Goal: Information Seeking & Learning: Learn about a topic

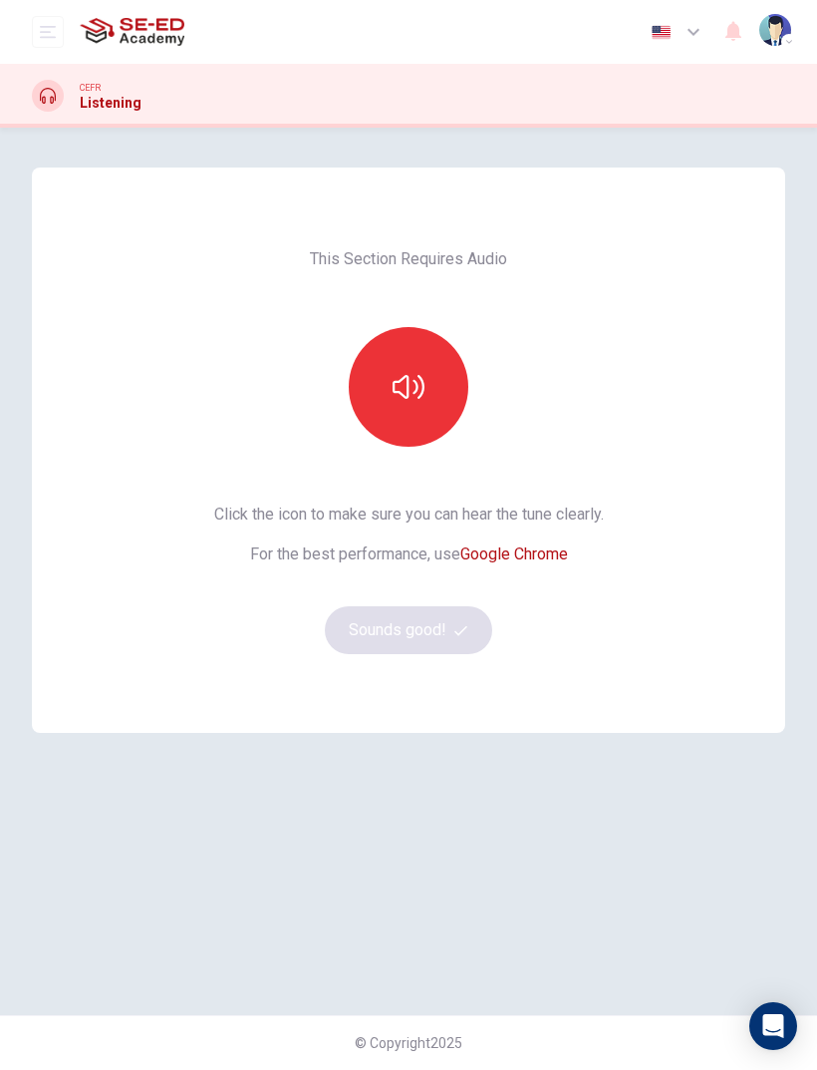
click at [425, 387] on button "button" at bounding box center [409, 387] width 120 height 120
click at [461, 640] on button "Sounds good!" at bounding box center [408, 630] width 167 height 48
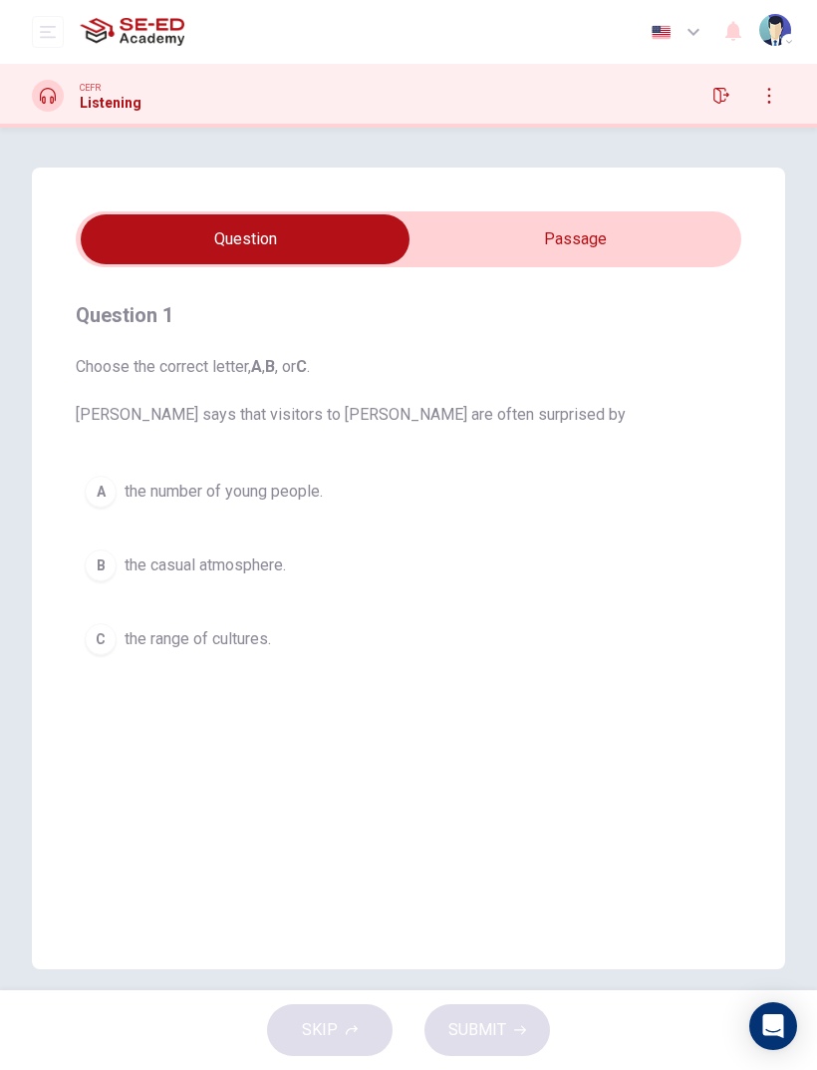
click at [617, 233] on input "checkbox" at bounding box center [245, 239] width 999 height 50
checkbox input "true"
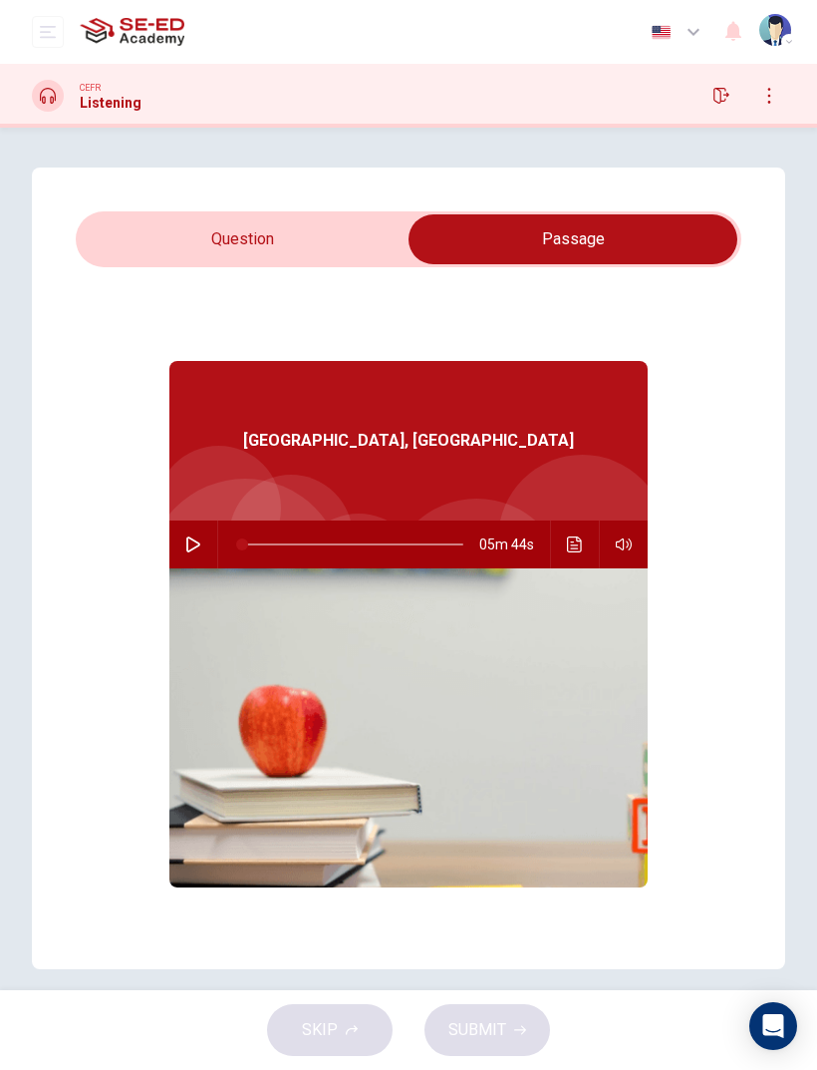
click at [191, 547] on icon "button" at bounding box center [193, 544] width 16 height 16
click at [315, 209] on div "Question 1 Choose the correct letter, A , B , or C . [PERSON_NAME] says that vi…" at bounding box center [409, 568] width 754 height 802
type input "0"
click at [282, 262] on input "checkbox" at bounding box center [573, 239] width 999 height 50
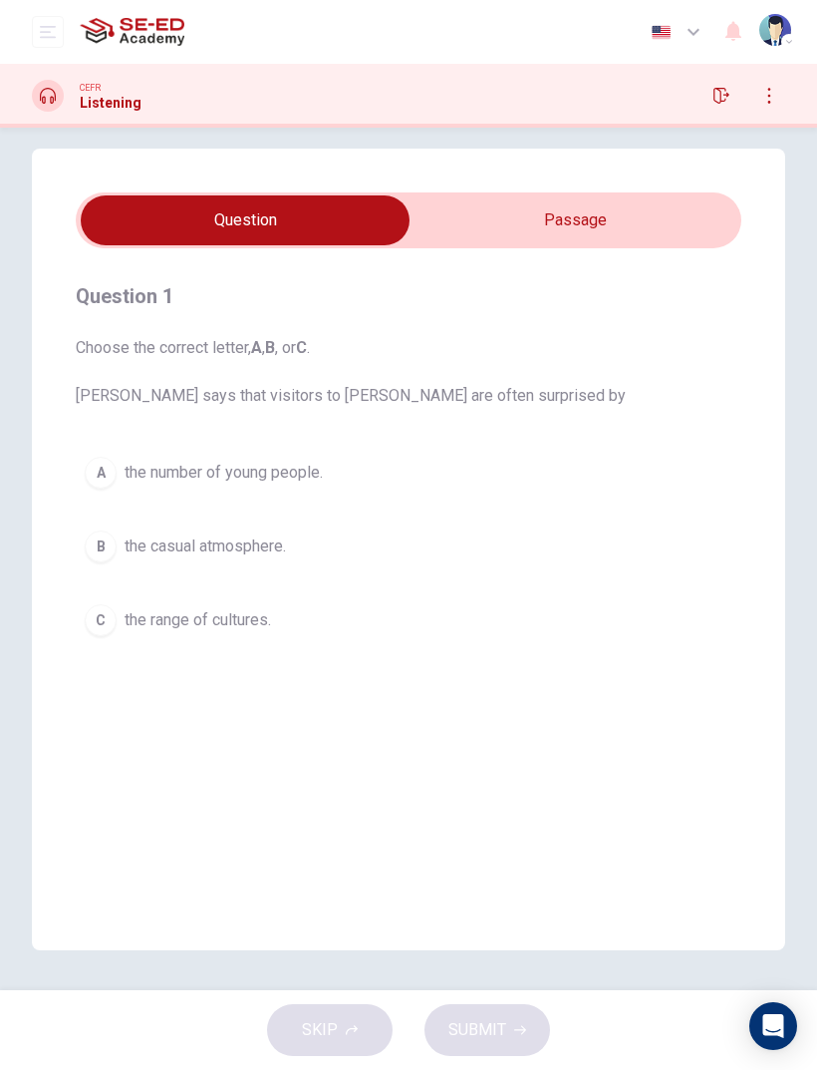
scroll to position [19, 0]
click at [81, 626] on button "C the range of cultures." at bounding box center [409, 620] width 666 height 50
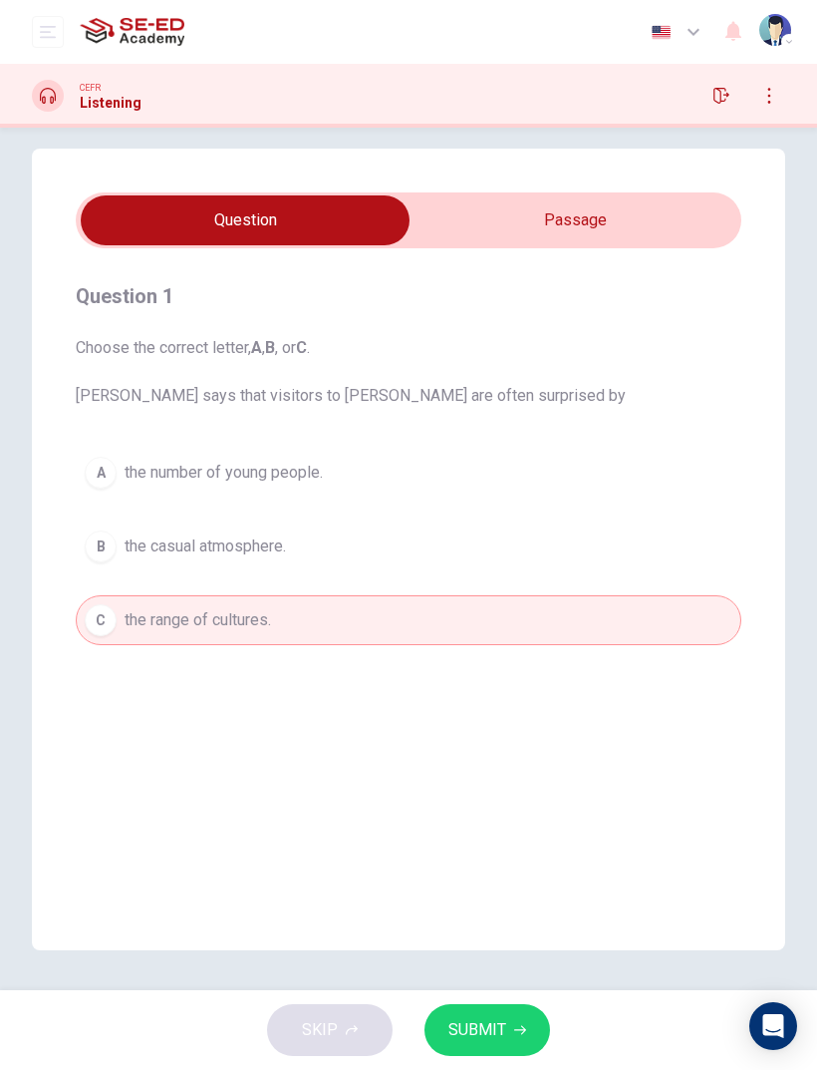
click at [104, 463] on div "A" at bounding box center [101, 473] width 32 height 32
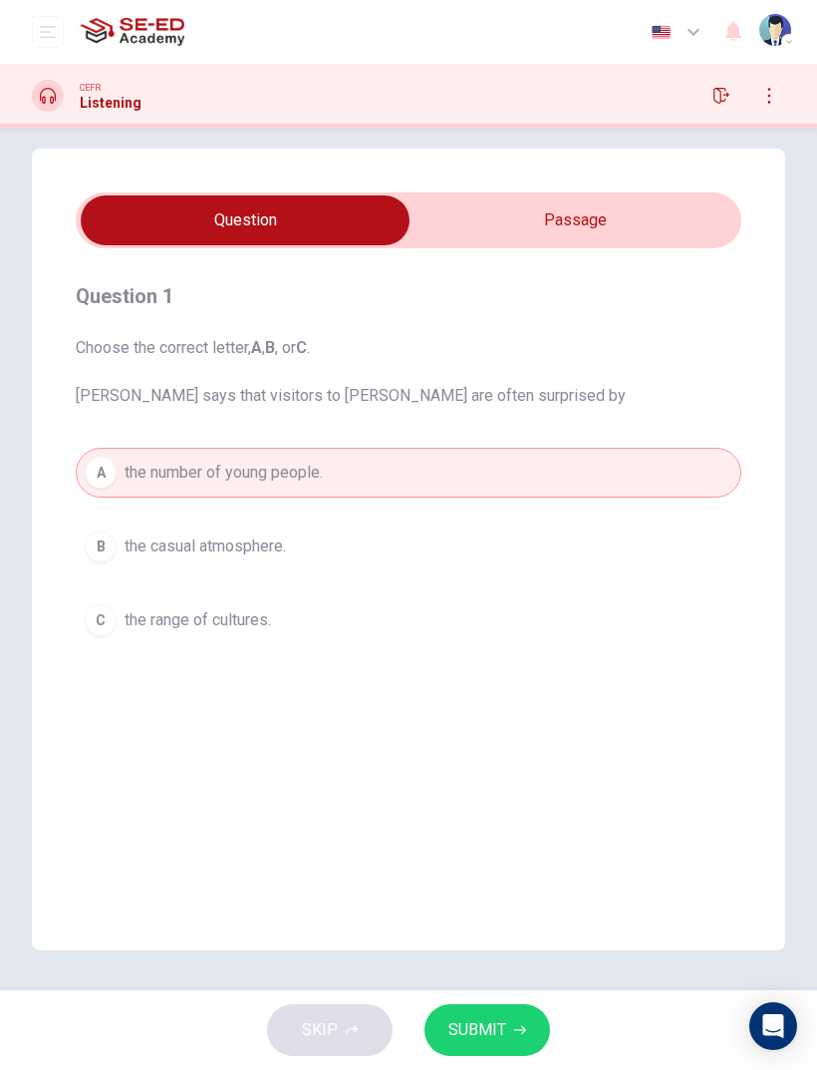
click at [111, 618] on div "C" at bounding box center [101, 620] width 32 height 32
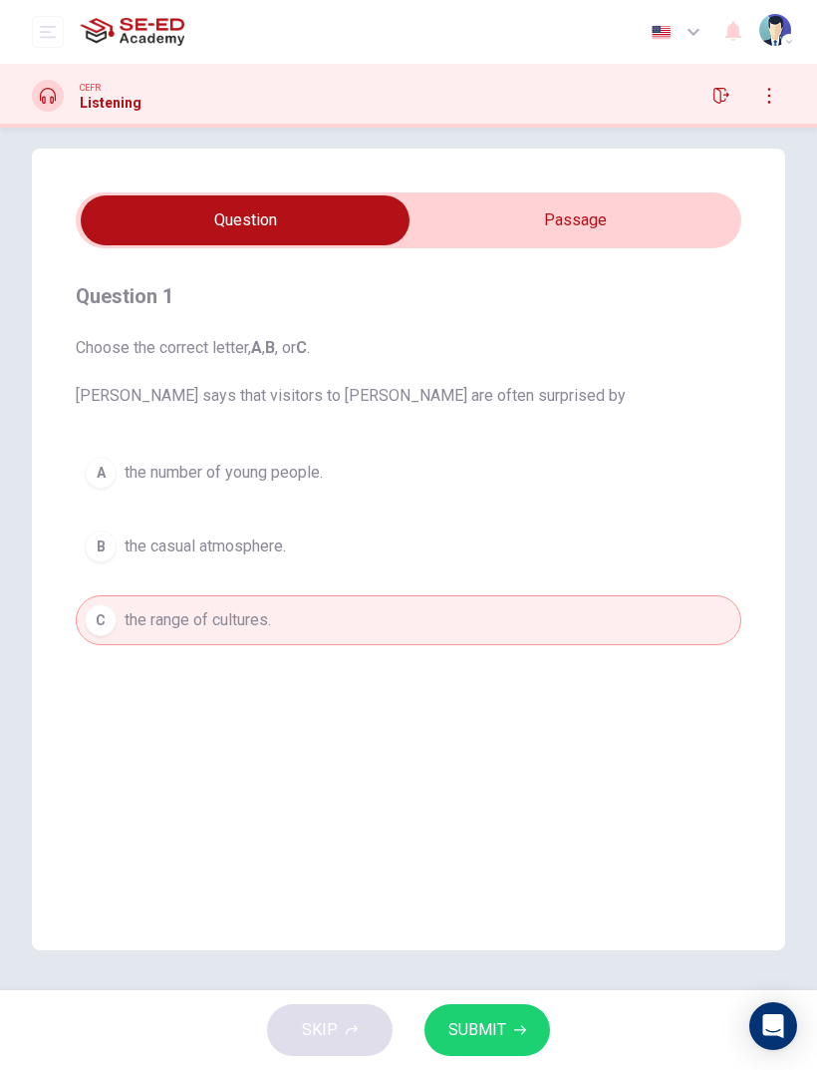
click at [498, 1036] on span "SUBMIT" at bounding box center [478, 1030] width 58 height 28
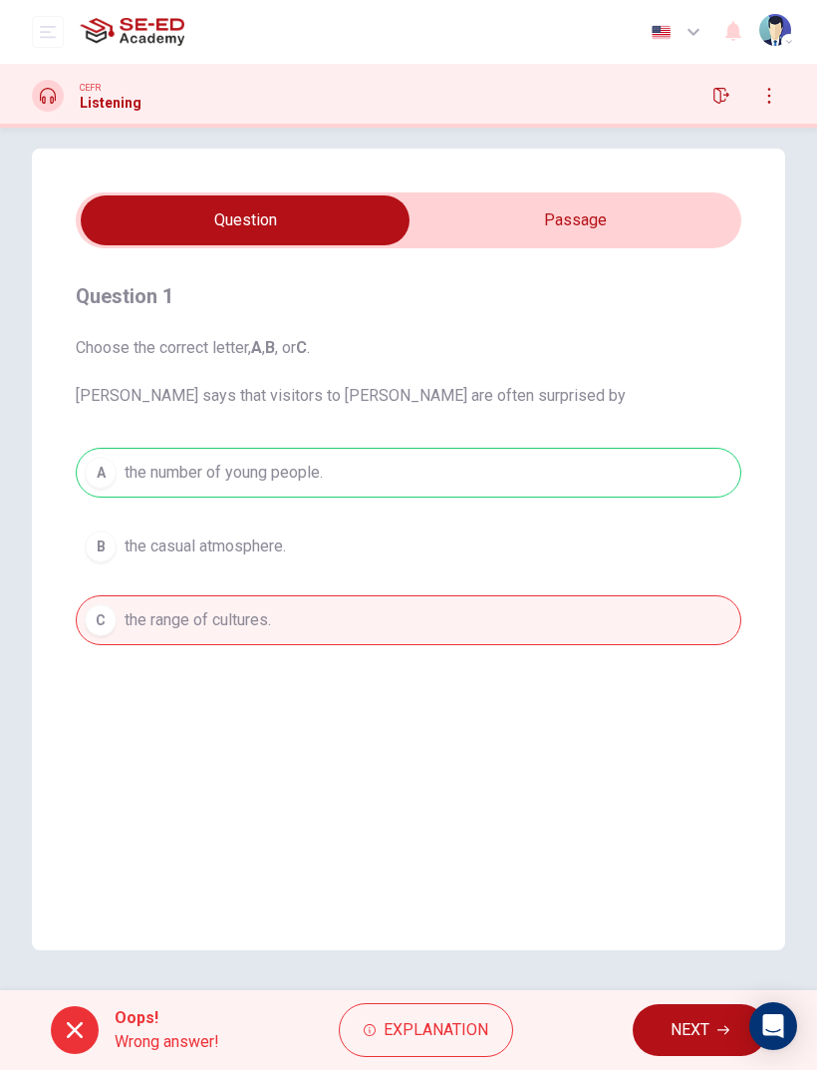
click at [461, 1029] on span "Explanation" at bounding box center [436, 1030] width 105 height 28
click at [456, 487] on div "A the number of young people. B the casual atmosphere. C the range of cultures." at bounding box center [409, 546] width 666 height 197
click at [677, 1015] on button "NEXT" at bounding box center [700, 1030] width 135 height 52
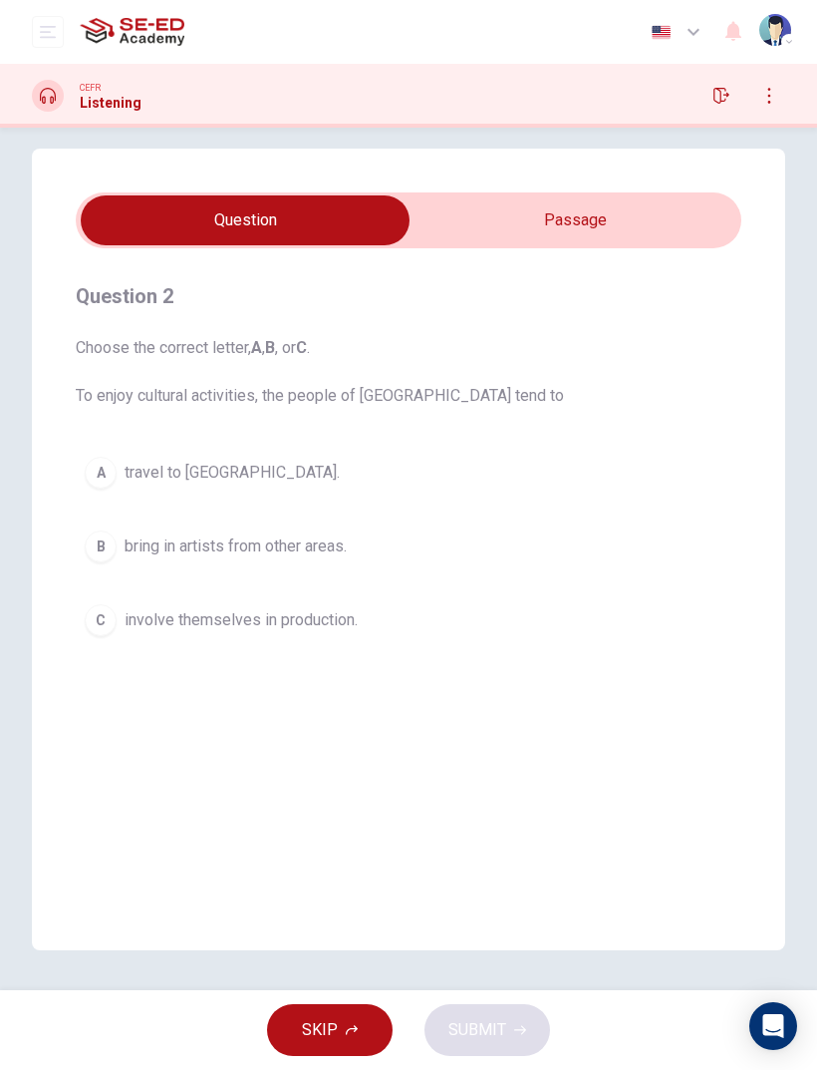
click at [604, 217] on input "checkbox" at bounding box center [245, 220] width 999 height 50
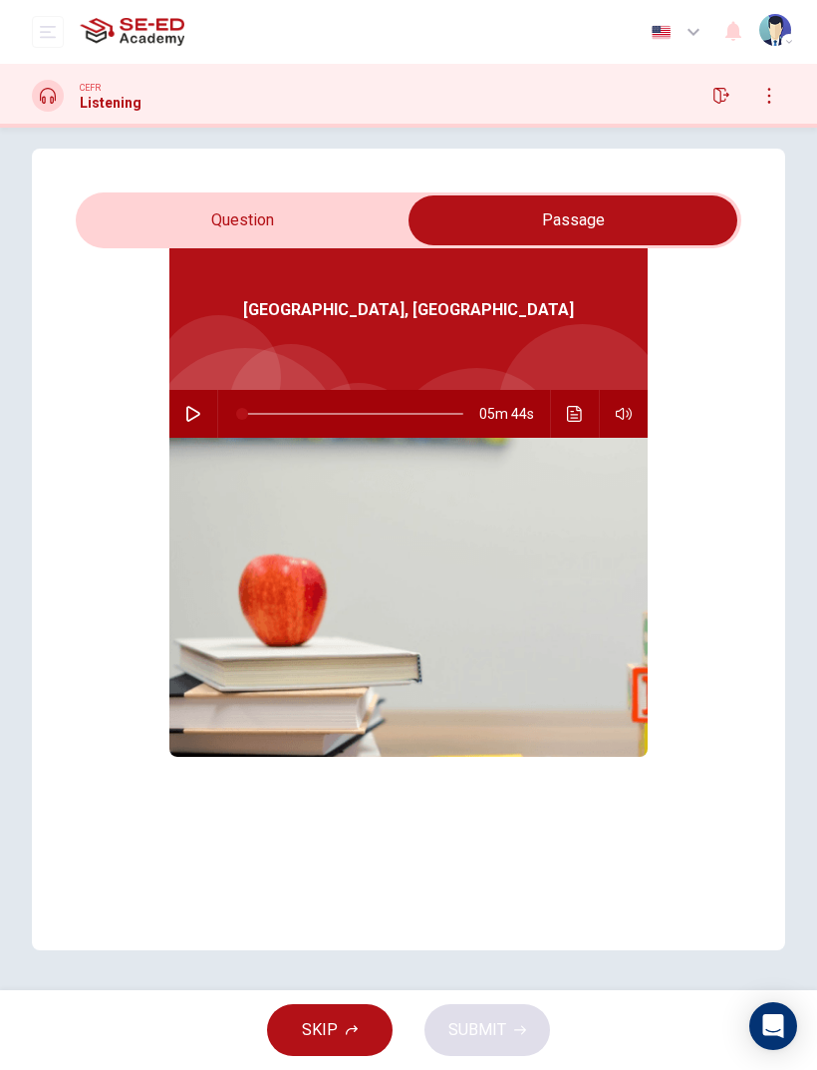
scroll to position [112, 0]
click at [575, 422] on button "Click to see the audio transcription" at bounding box center [575, 414] width 32 height 48
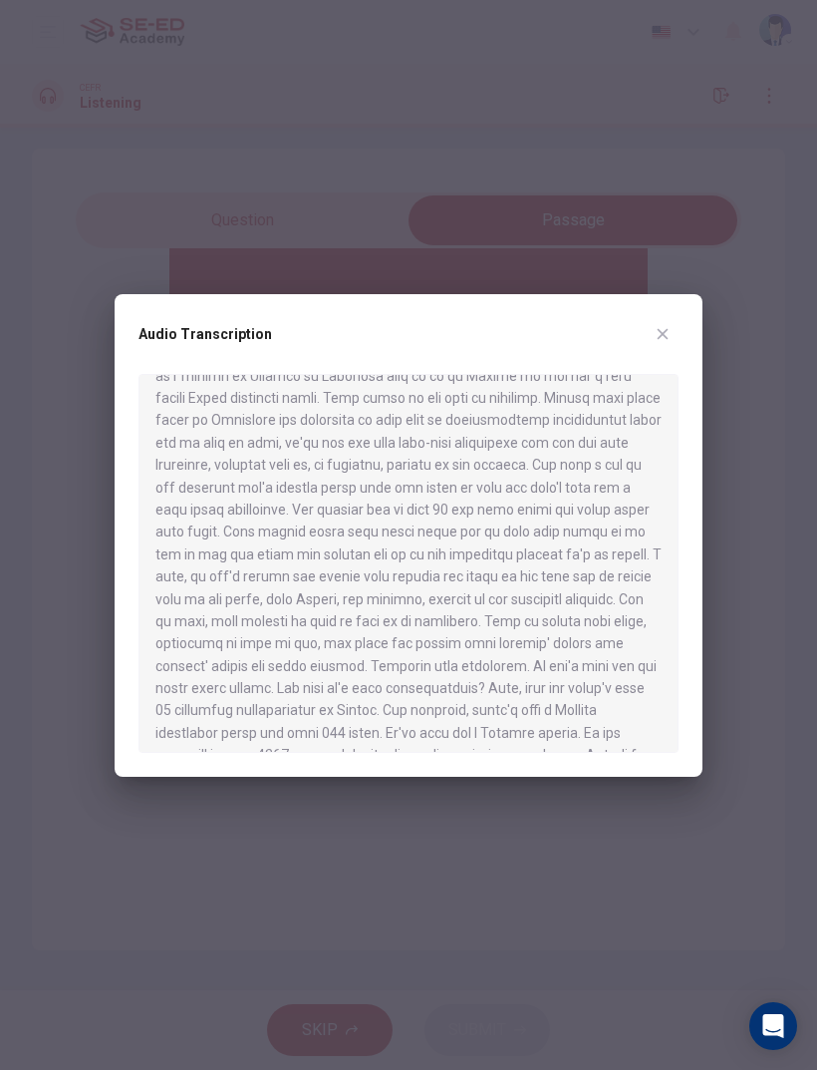
scroll to position [183, 0]
click at [674, 322] on button "button" at bounding box center [663, 334] width 32 height 32
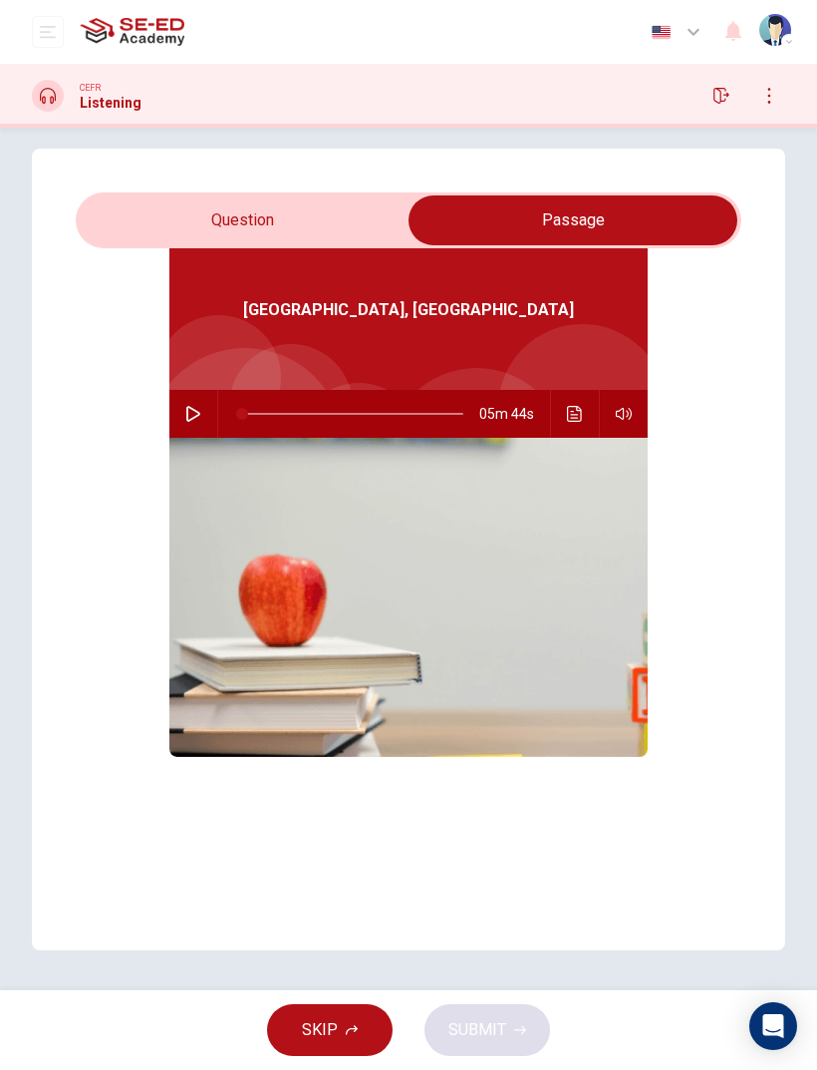
click at [210, 201] on input "checkbox" at bounding box center [573, 220] width 999 height 50
checkbox input "false"
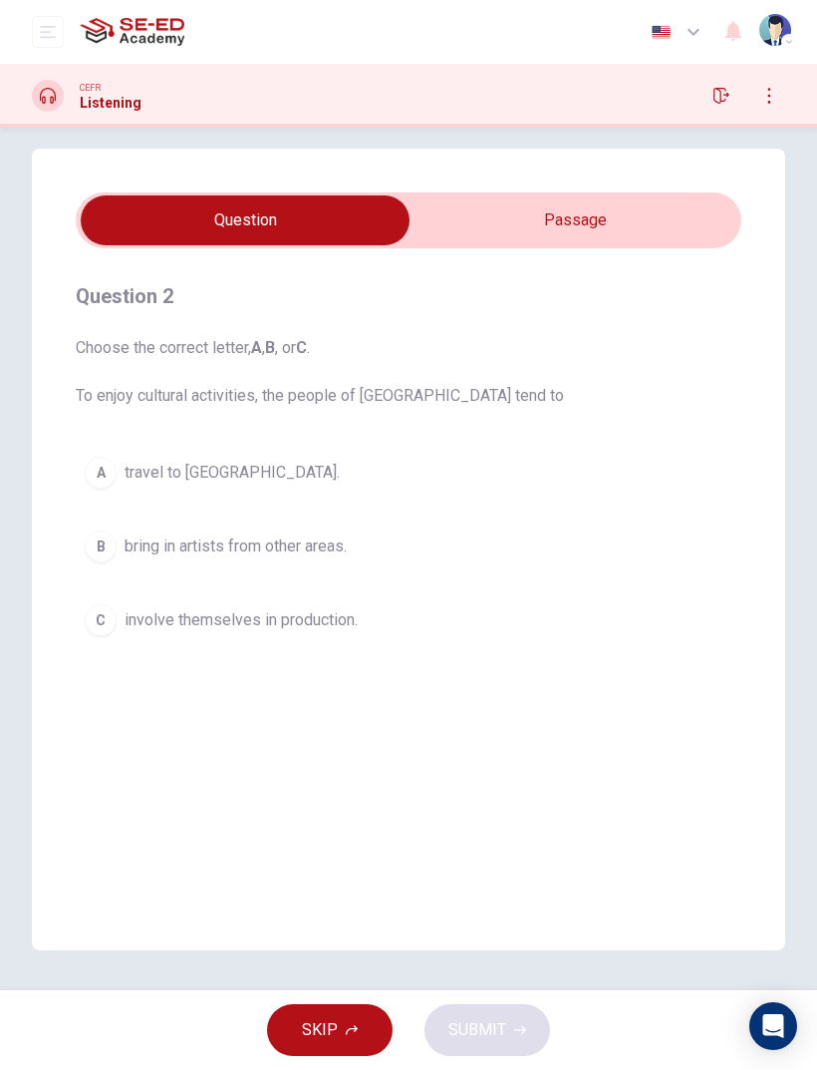
scroll to position [0, 0]
click at [99, 484] on div "A" at bounding box center [101, 473] width 32 height 32
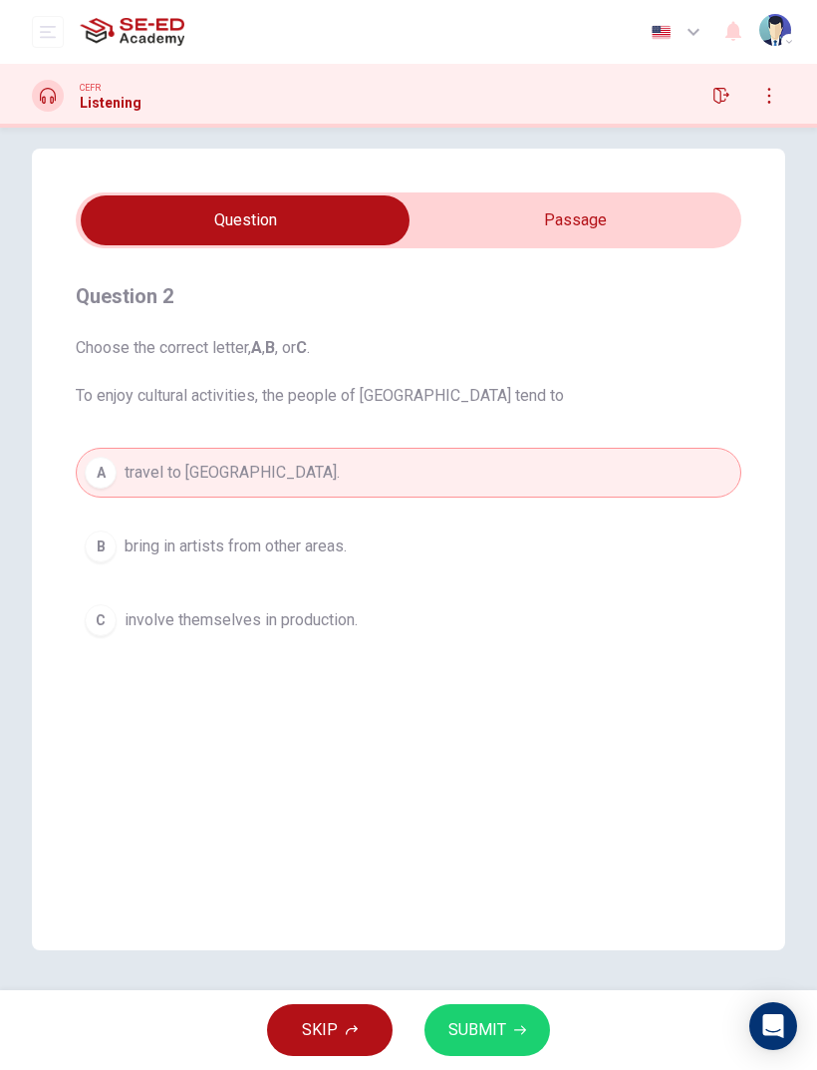
click at [498, 1016] on span "SUBMIT" at bounding box center [478, 1030] width 58 height 28
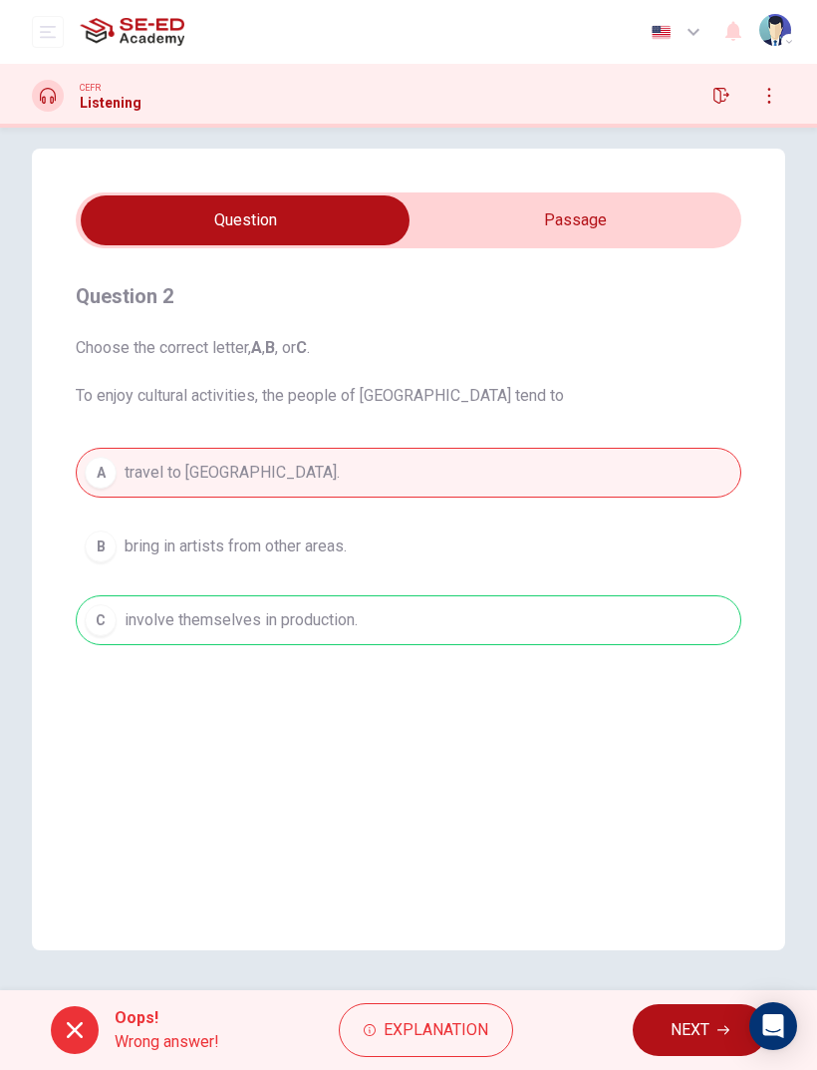
click at [661, 1023] on button "NEXT" at bounding box center [700, 1030] width 135 height 52
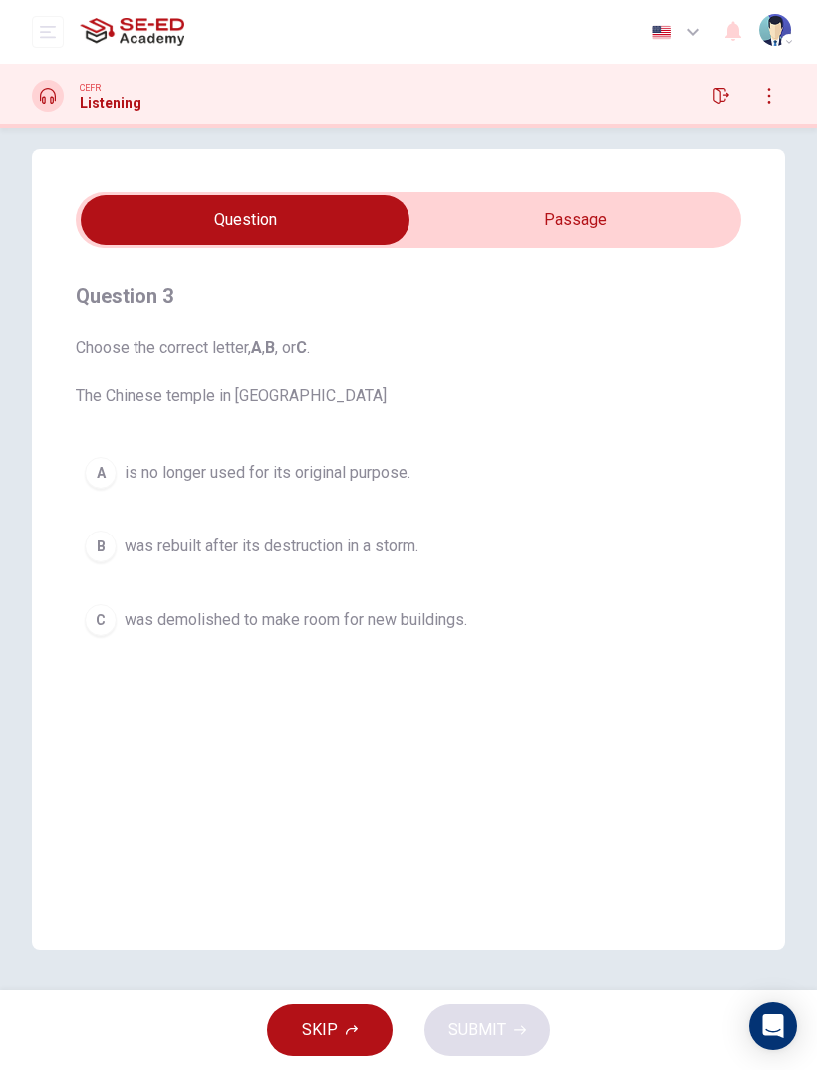
click at [477, 608] on button "C was demolished to make room for new buildings." at bounding box center [409, 620] width 666 height 50
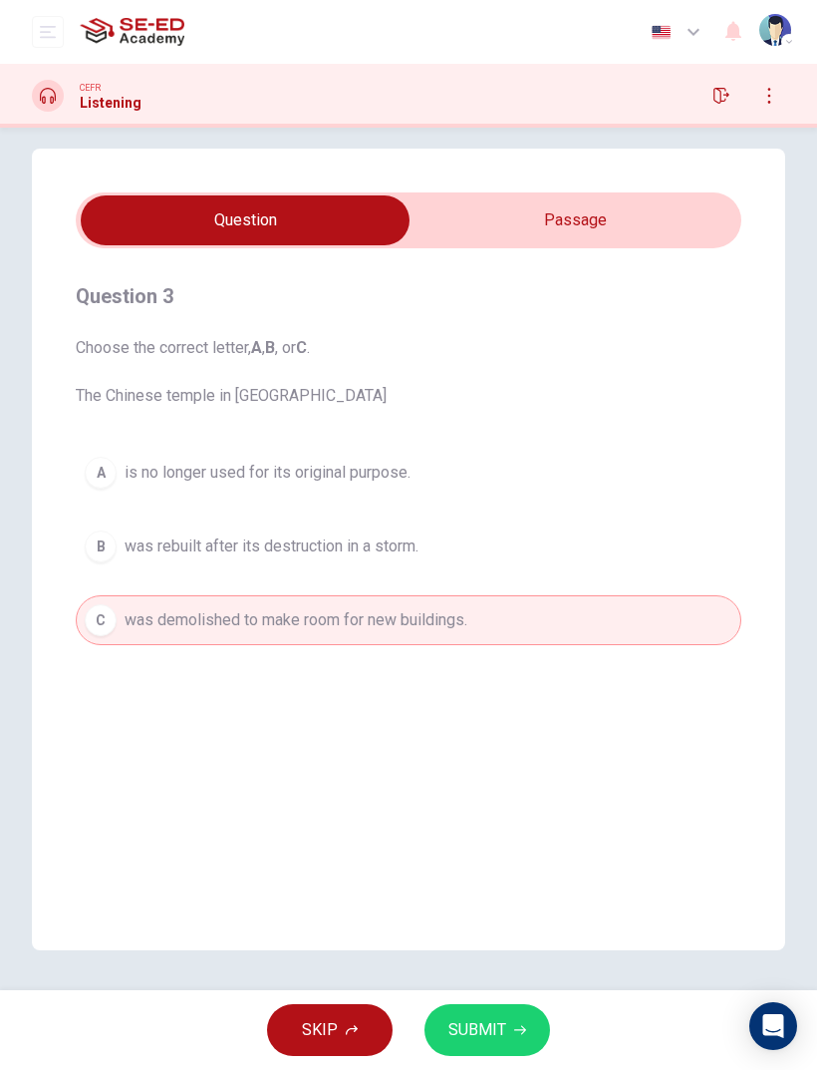
click at [507, 1024] on button "SUBMIT" at bounding box center [488, 1030] width 126 height 52
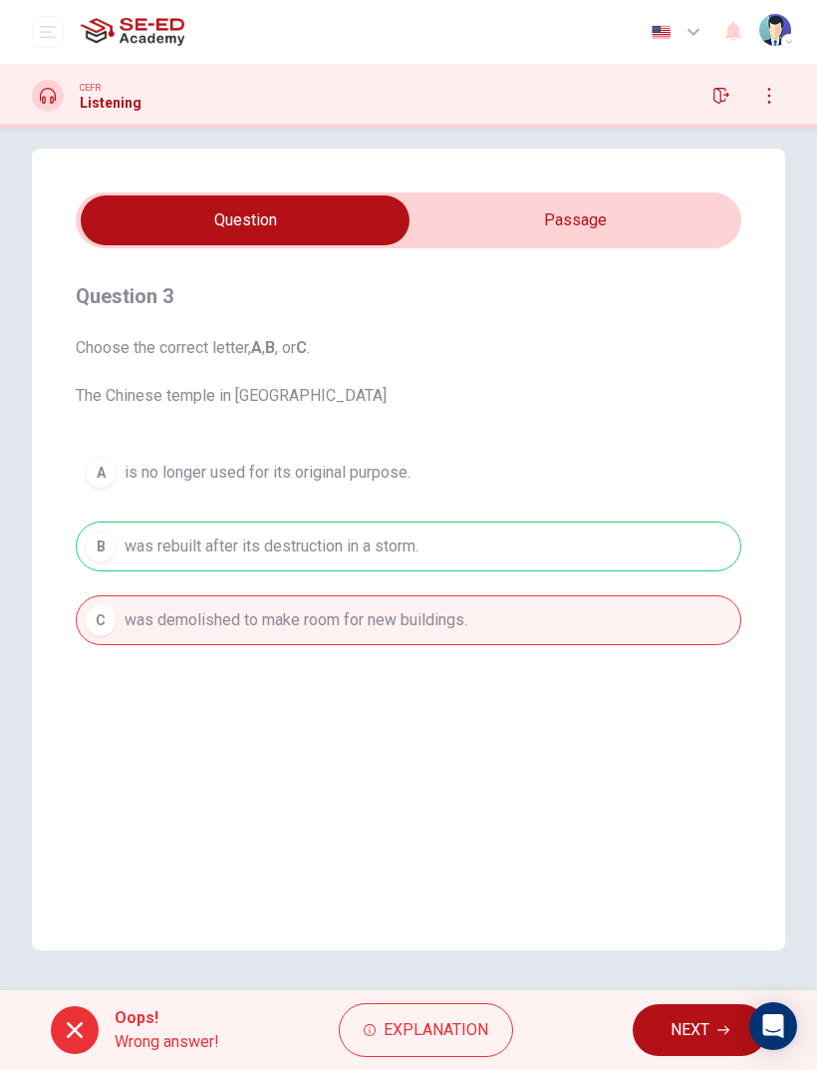
click at [656, 1026] on button "NEXT" at bounding box center [700, 1030] width 135 height 52
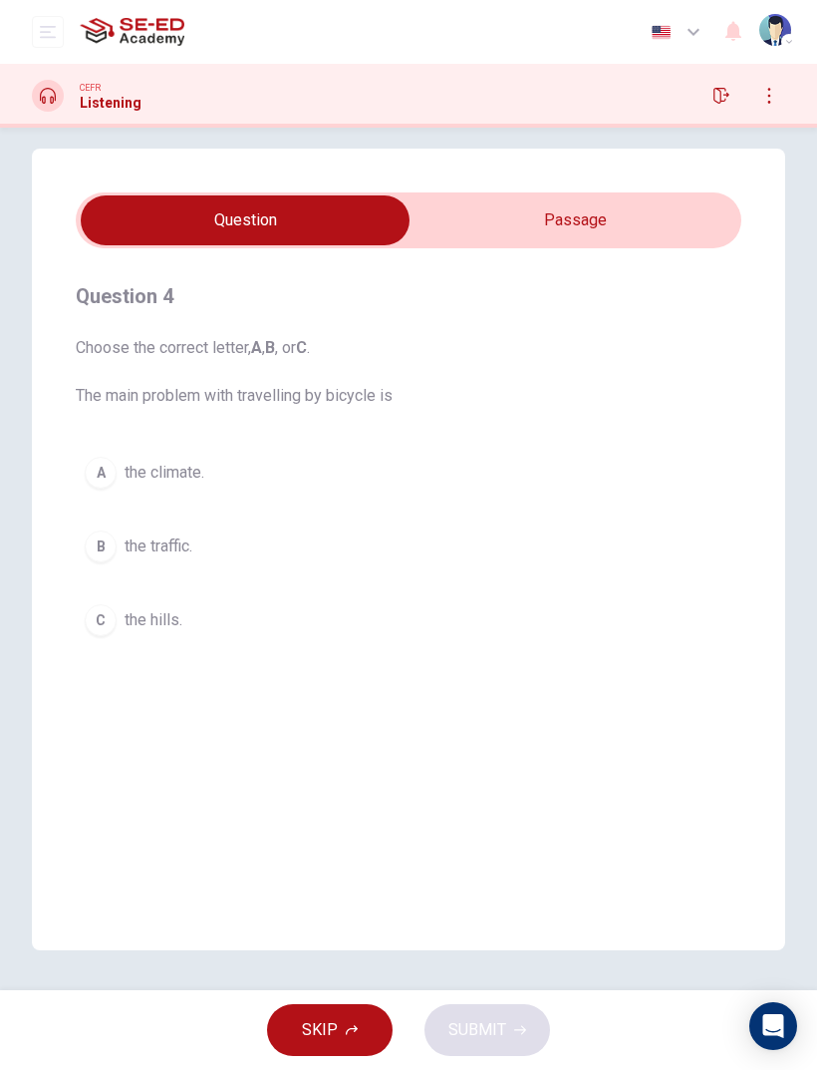
click at [561, 561] on button "B the traffic." at bounding box center [409, 546] width 666 height 50
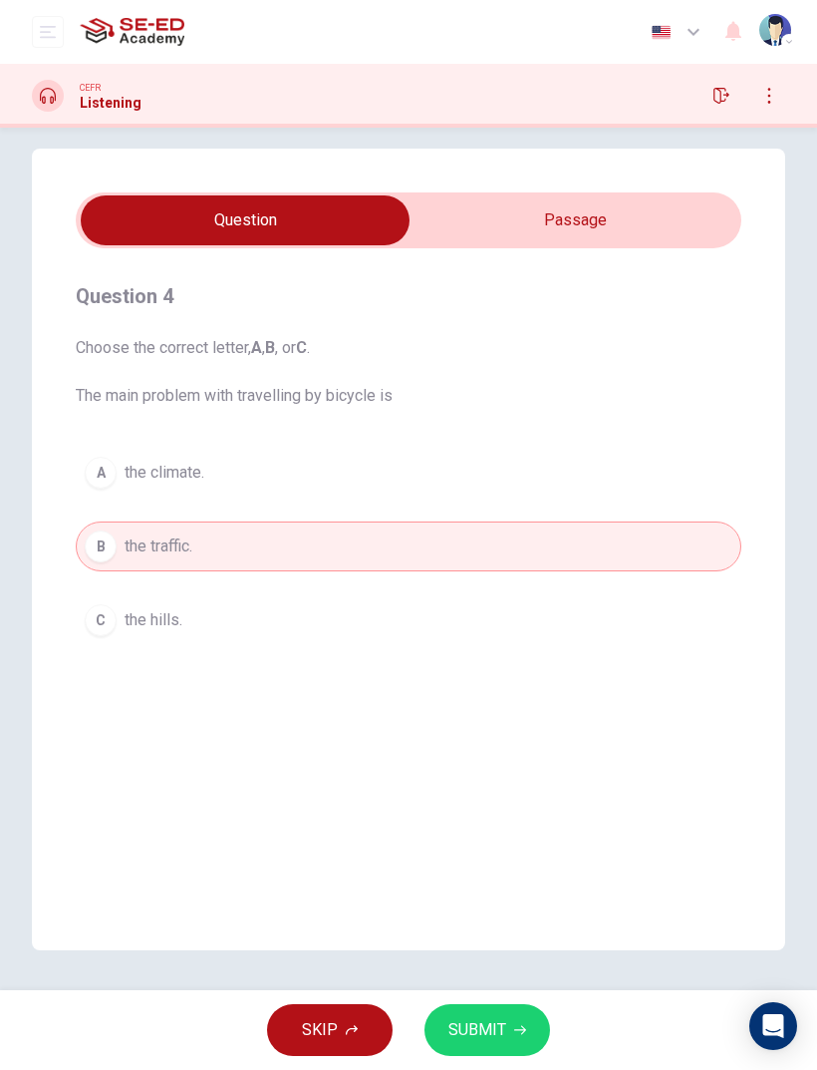
click at [508, 1038] on button "SUBMIT" at bounding box center [488, 1030] width 126 height 52
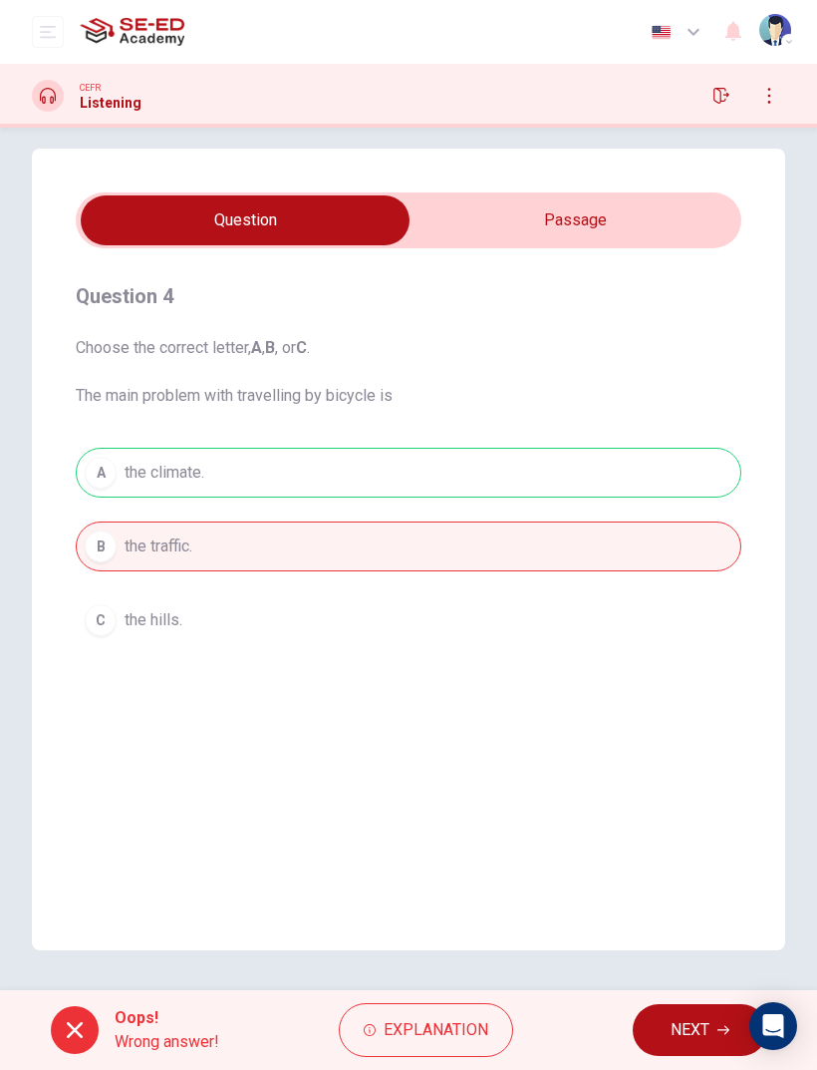
click at [656, 1020] on button "NEXT" at bounding box center [700, 1030] width 135 height 52
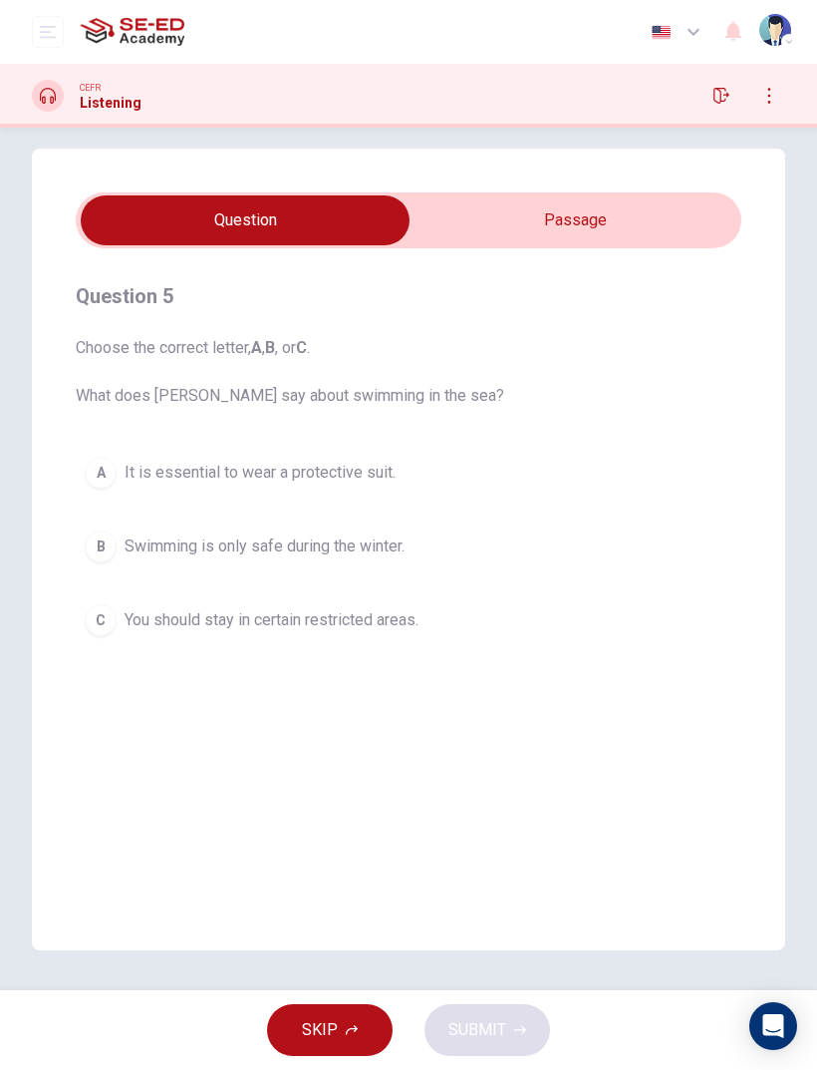
click at [435, 622] on button "C You should stay in certain restricted areas." at bounding box center [409, 620] width 666 height 50
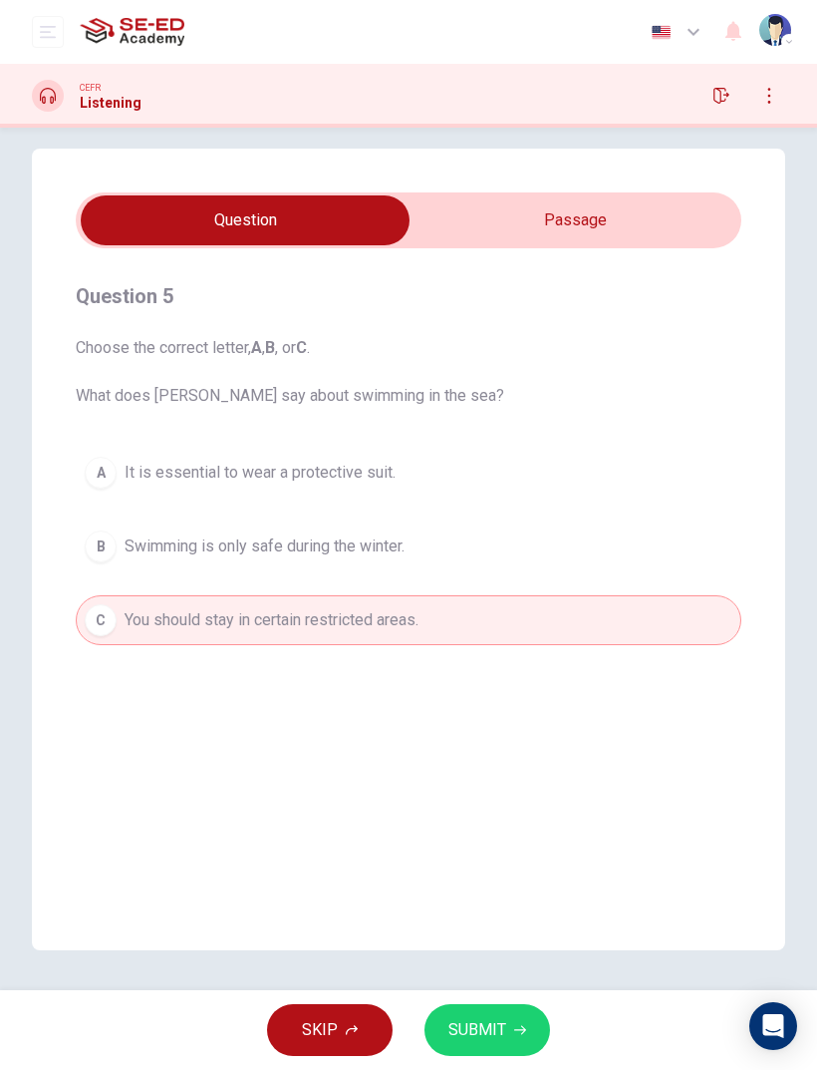
click at [499, 1022] on span "SUBMIT" at bounding box center [478, 1030] width 58 height 28
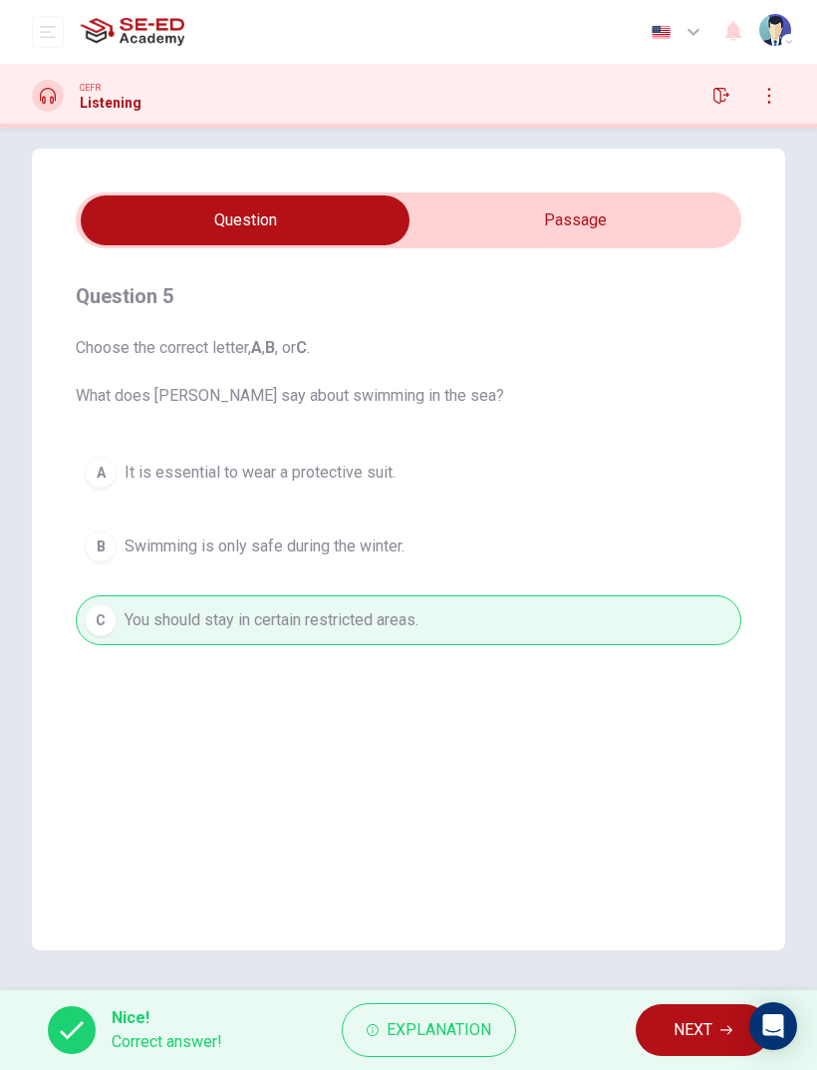
click at [667, 1036] on button "NEXT" at bounding box center [703, 1030] width 135 height 52
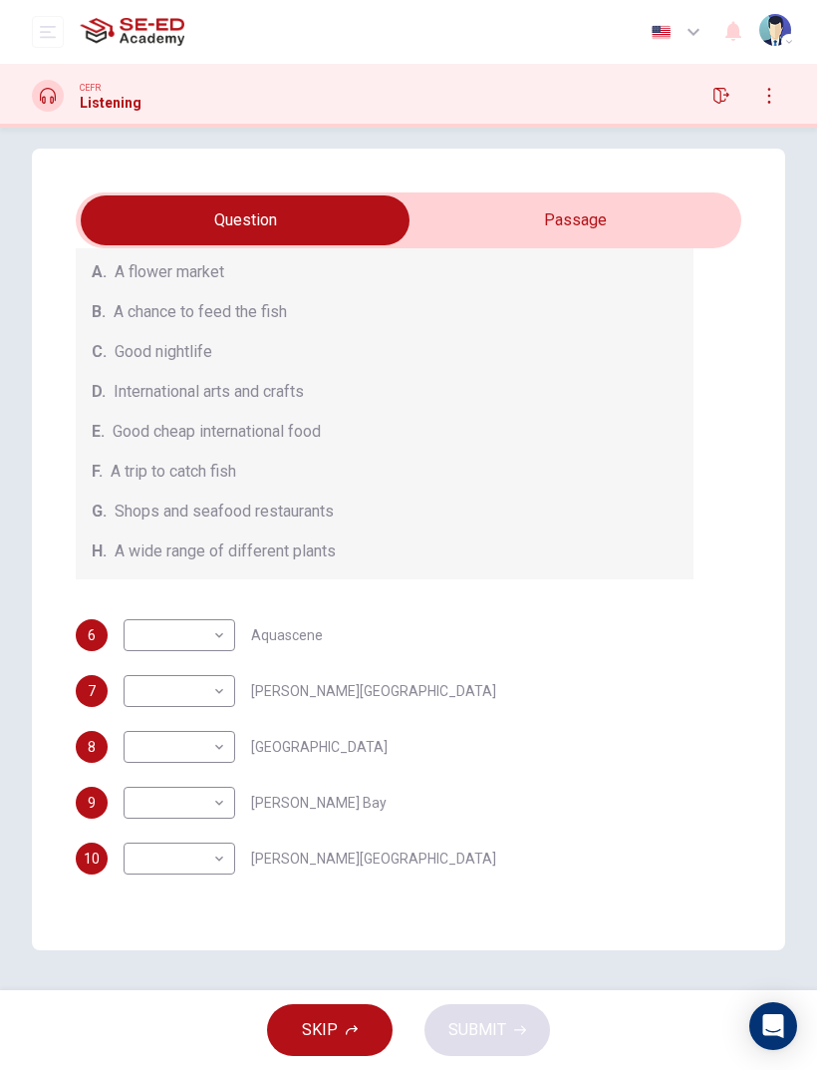
scroll to position [243, 0]
click at [226, 633] on body "This site uses cookies, as explained in our Privacy Policy . If you agree to th…" at bounding box center [408, 535] width 817 height 1070
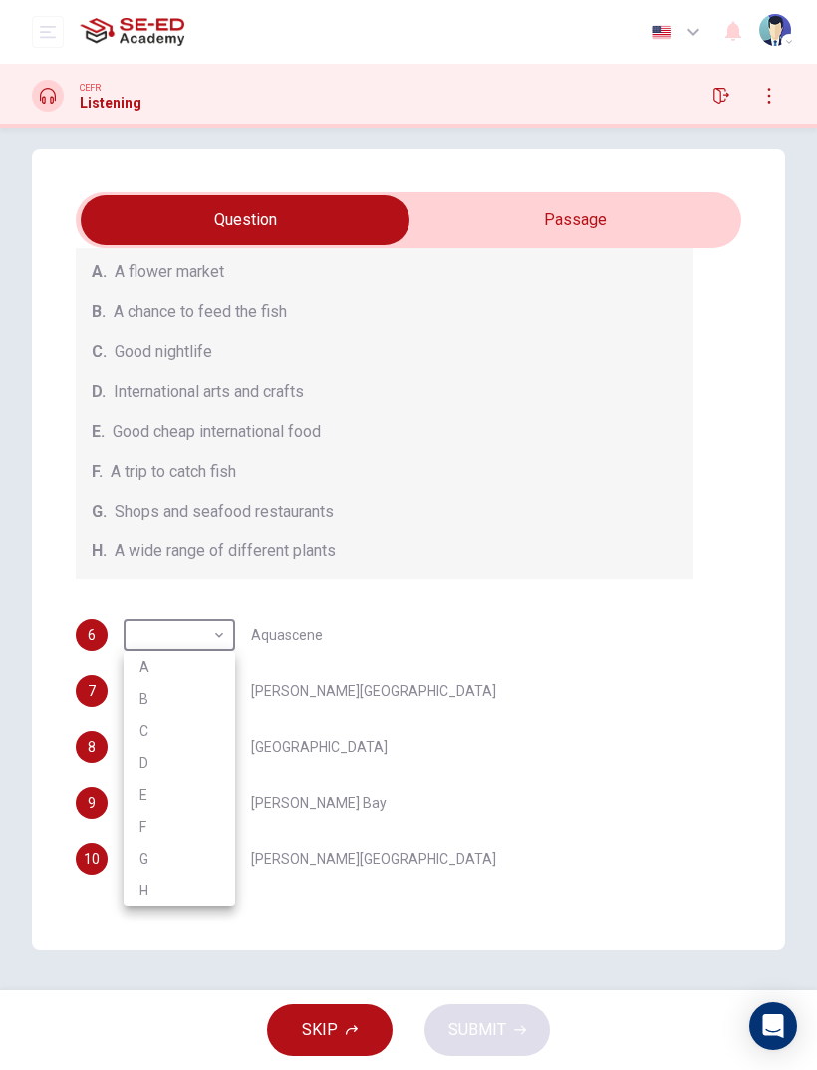
click at [190, 670] on li "A" at bounding box center [180, 667] width 112 height 32
type input "A"
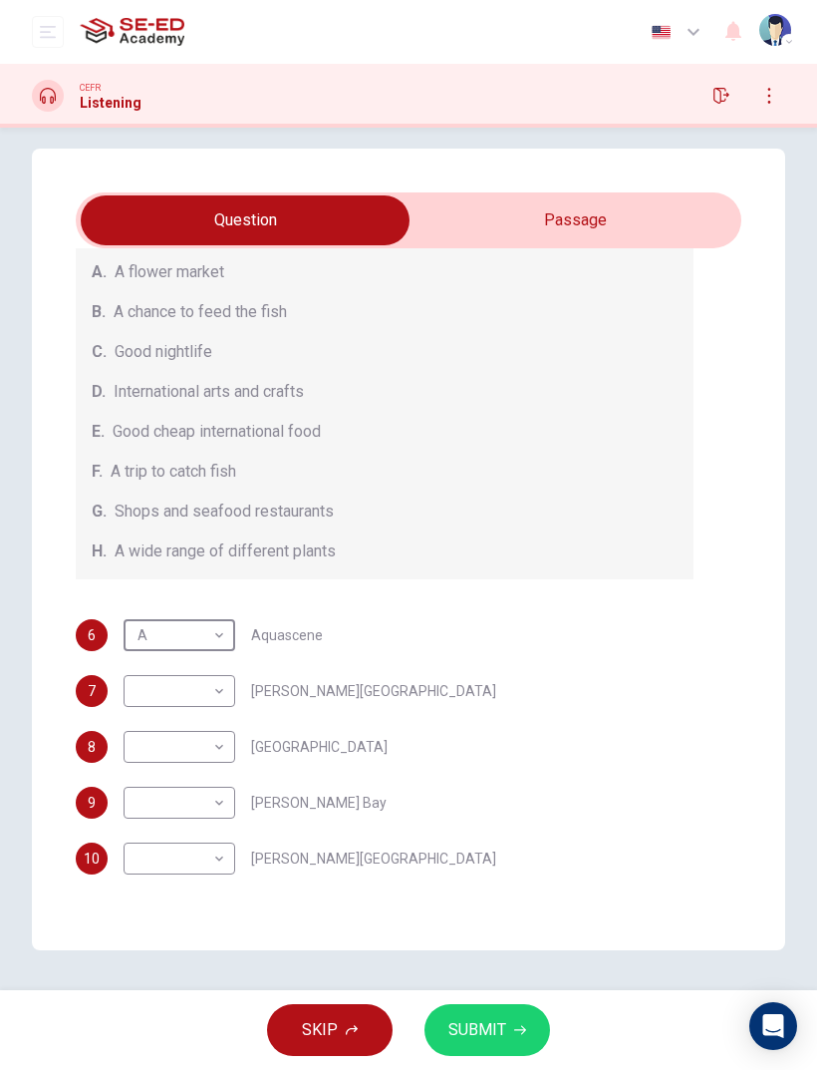
click at [202, 696] on body "This site uses cookies, as explained in our Privacy Policy . If you agree to th…" at bounding box center [408, 535] width 817 height 1070
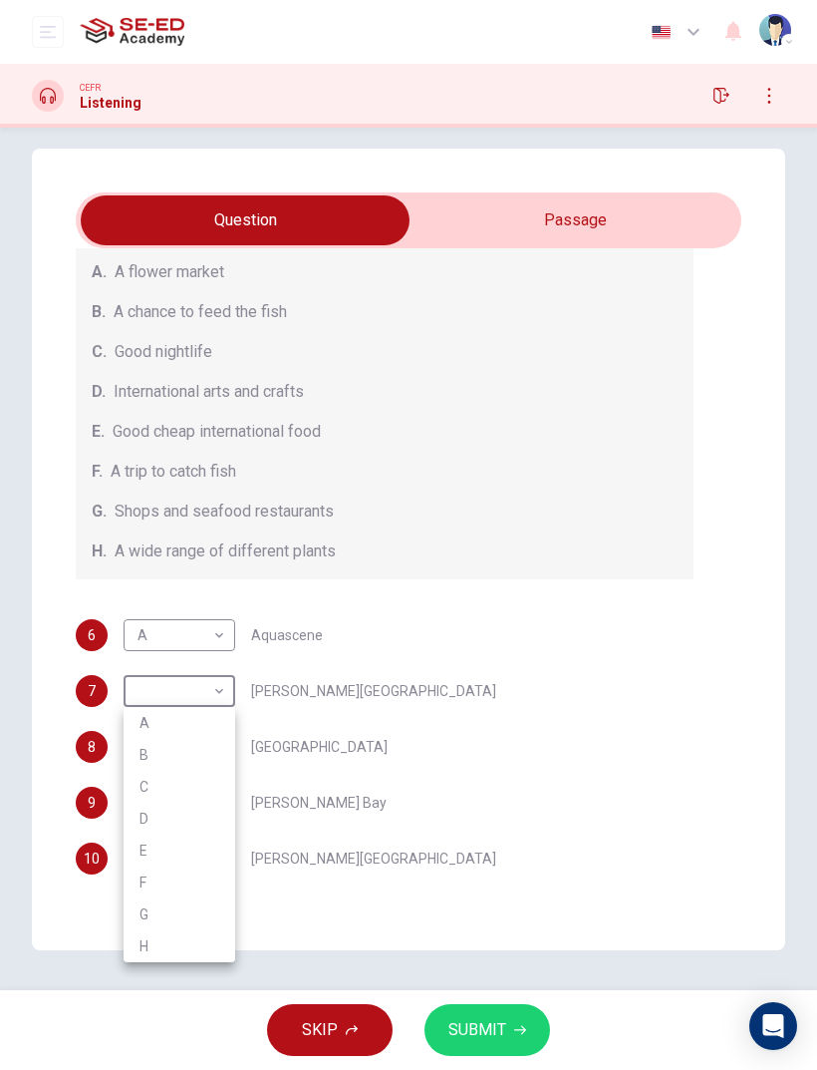
click at [172, 763] on li "B" at bounding box center [180, 755] width 112 height 32
type input "B"
click at [217, 742] on body "This site uses cookies, as explained in our Privacy Policy . If you agree to th…" at bounding box center [408, 535] width 817 height 1070
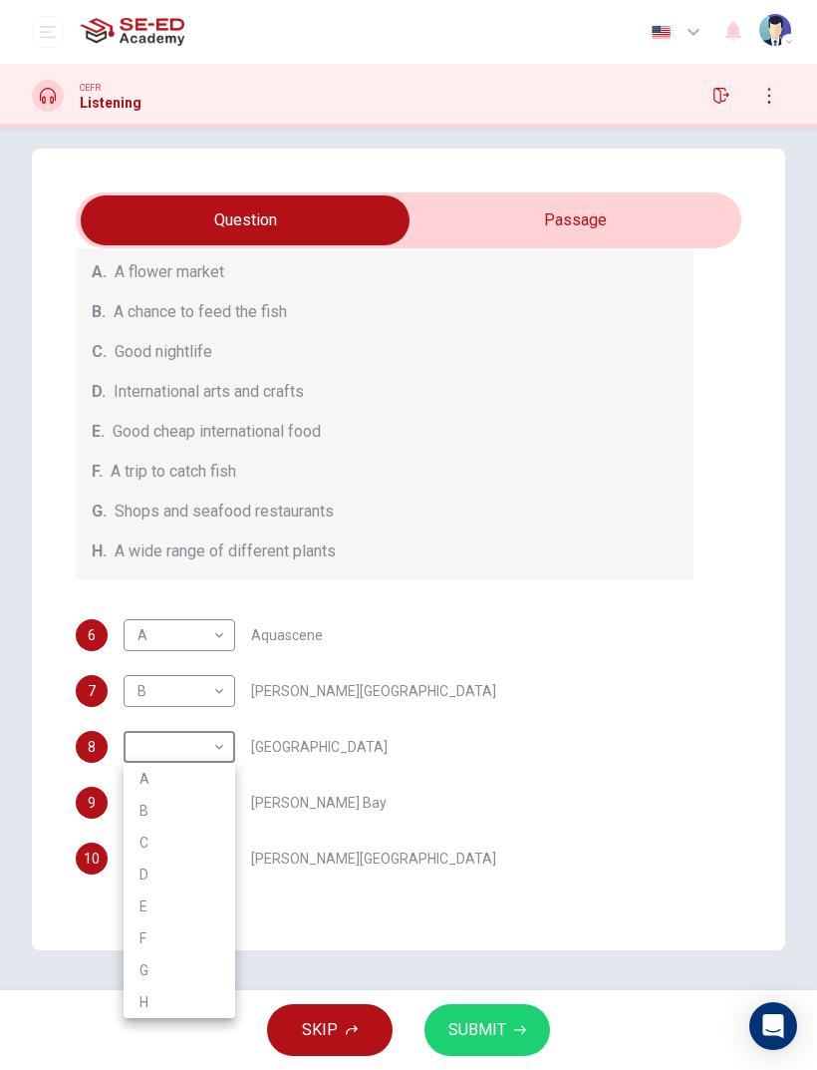
click at [171, 840] on li "C" at bounding box center [180, 842] width 112 height 32
type input "C"
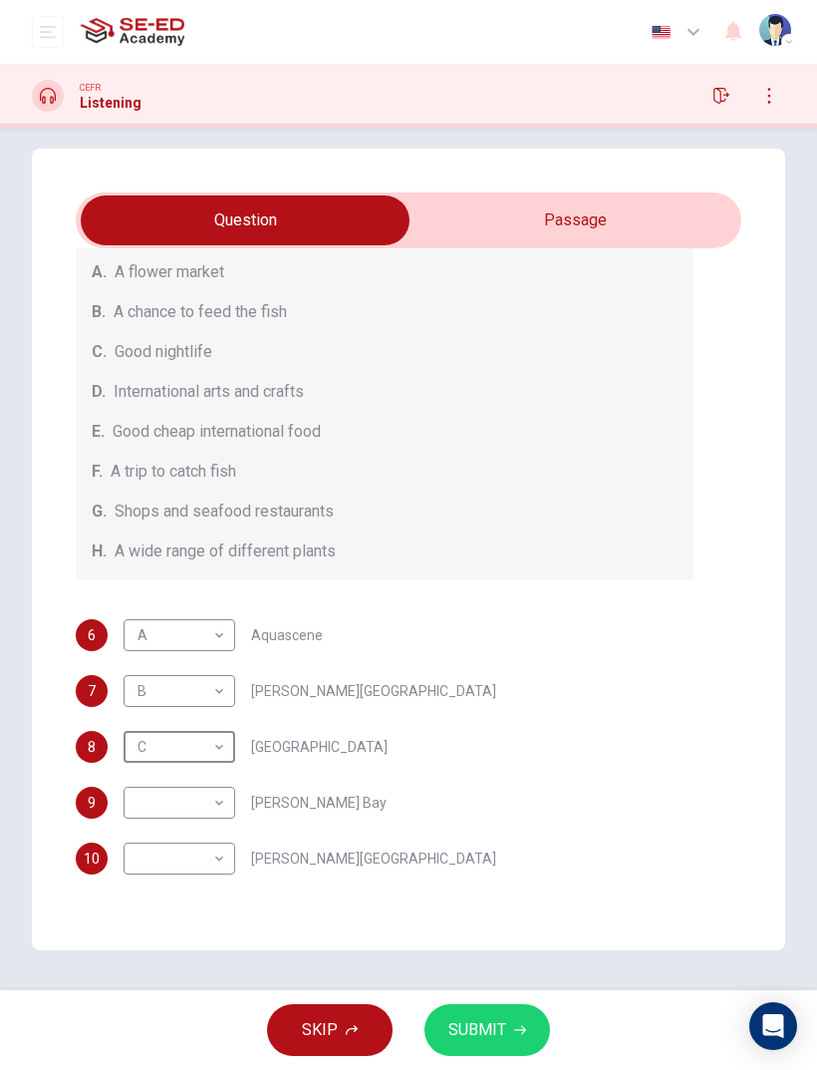
click at [212, 800] on body "This site uses cookies, as explained in our Privacy Policy . If you agree to th…" at bounding box center [408, 535] width 817 height 1070
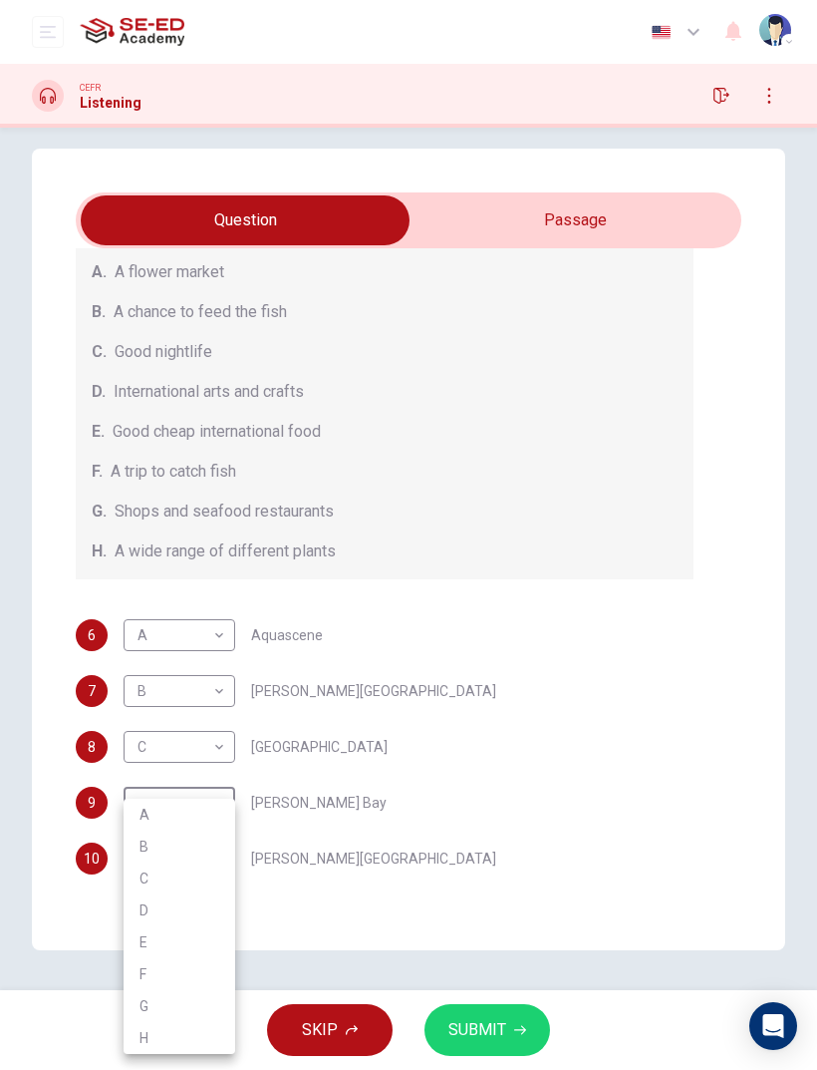
click at [180, 910] on li "D" at bounding box center [180, 910] width 112 height 32
type input "D"
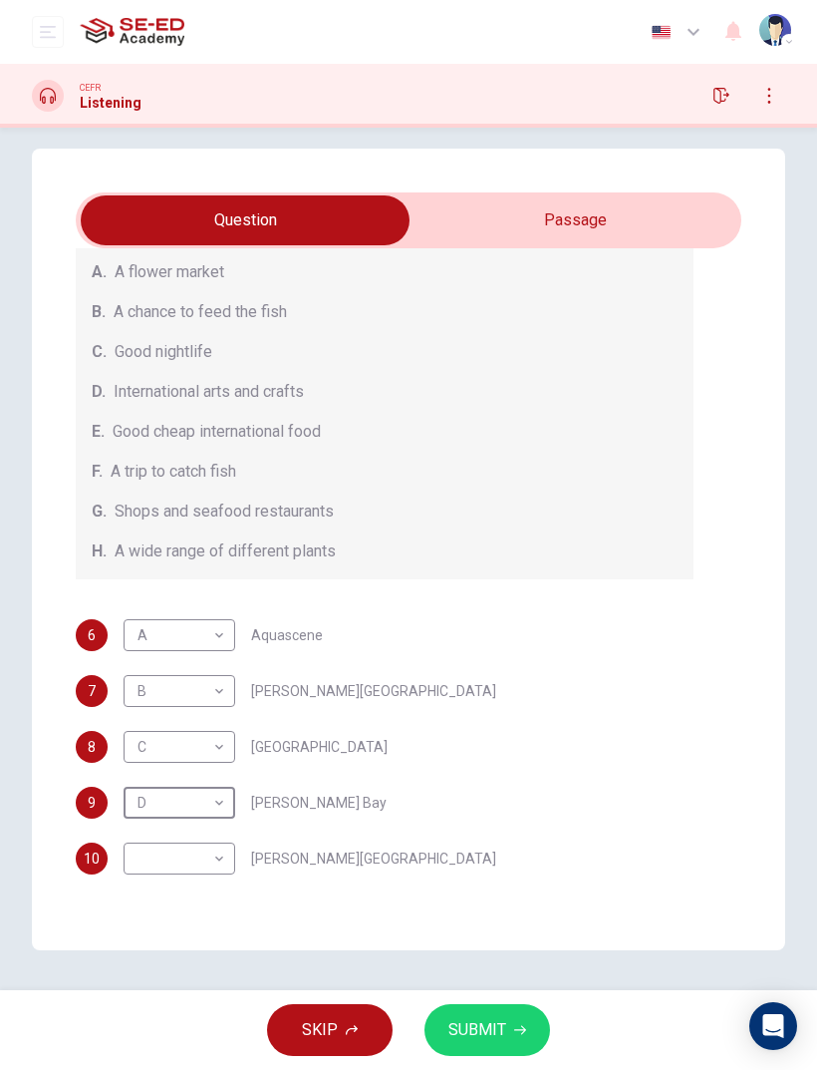
click at [226, 862] on body "This site uses cookies, as explained in our Privacy Policy . If you agree to th…" at bounding box center [408, 535] width 817 height 1070
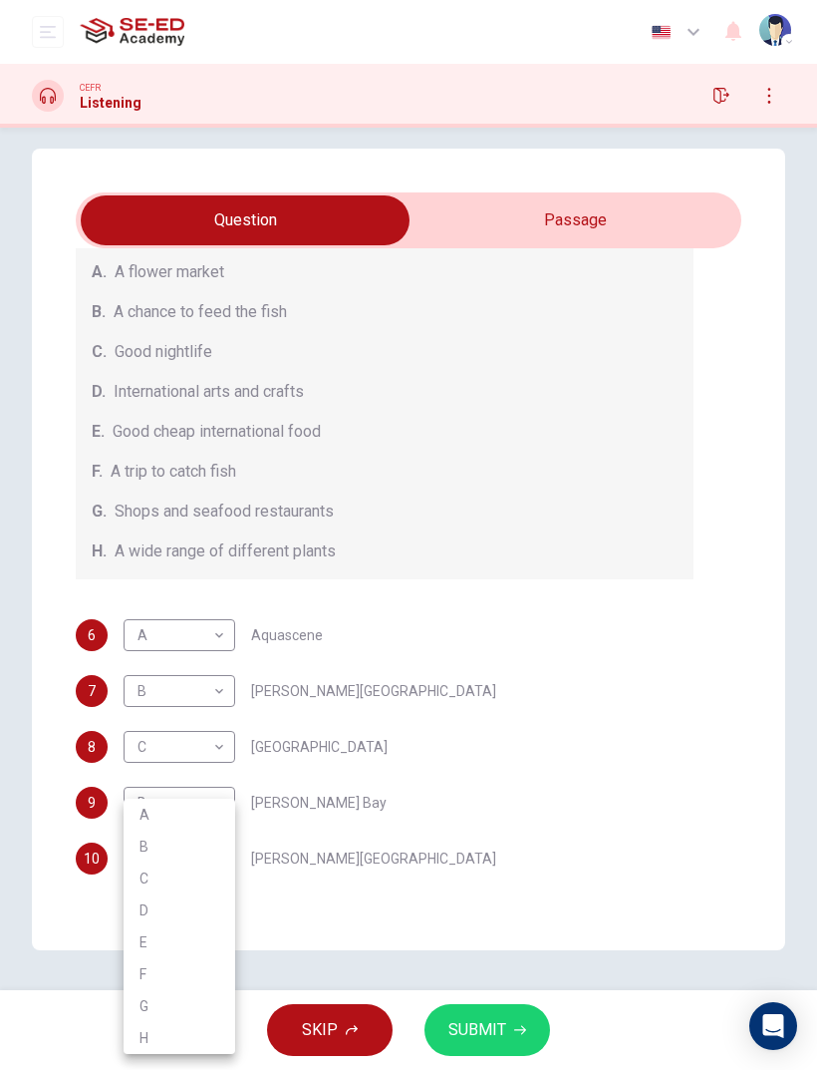
click at [195, 938] on li "E" at bounding box center [180, 942] width 112 height 32
type input "E"
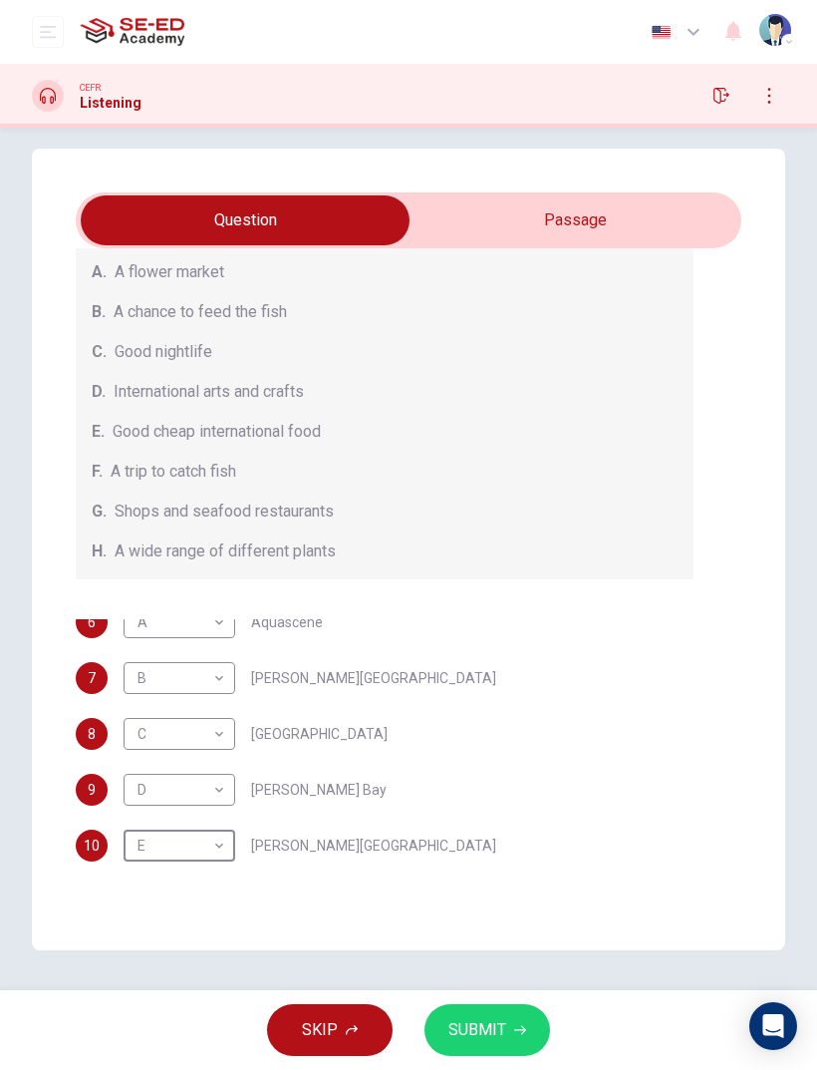
click at [487, 1031] on span "SUBMIT" at bounding box center [478, 1030] width 58 height 28
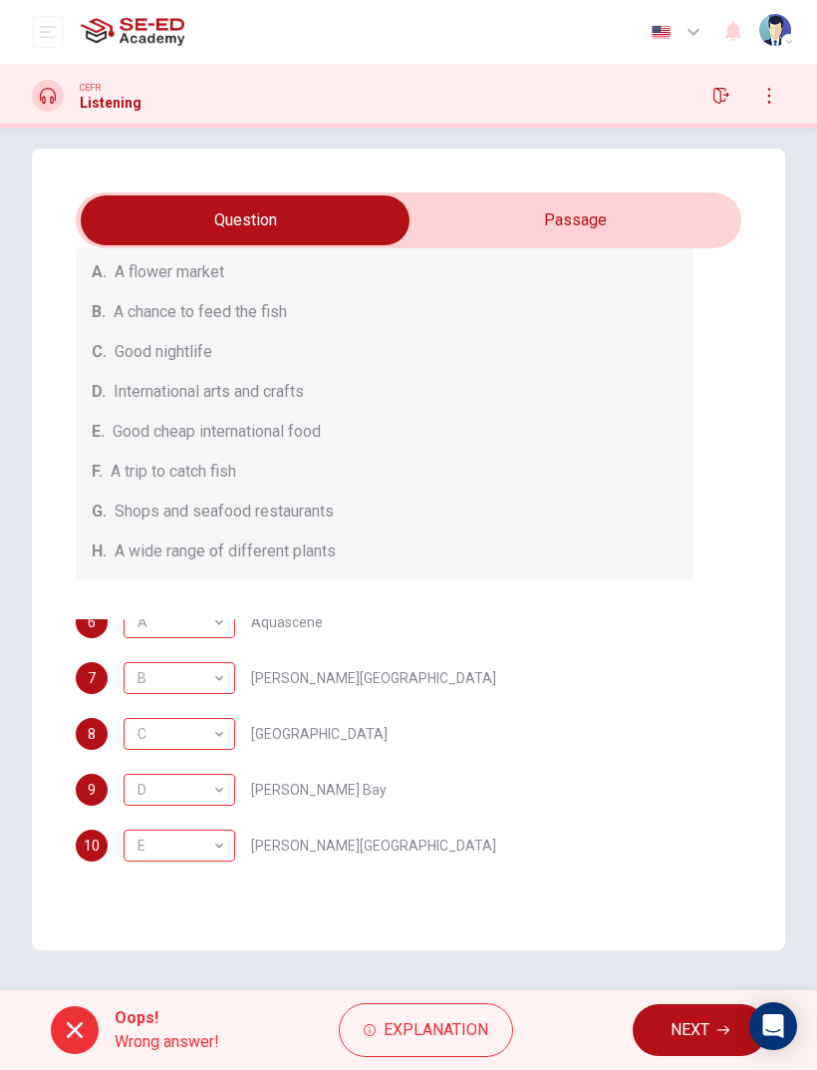
click at [676, 1043] on span "NEXT" at bounding box center [690, 1030] width 39 height 28
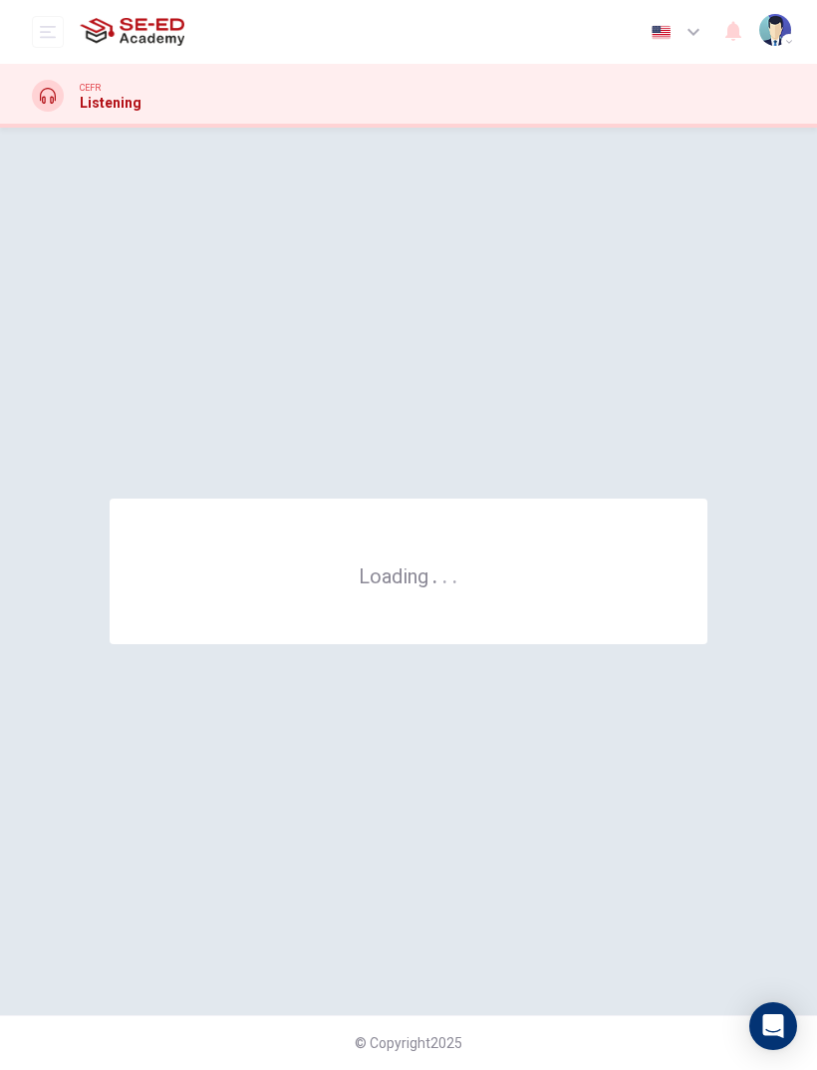
scroll to position [0, 0]
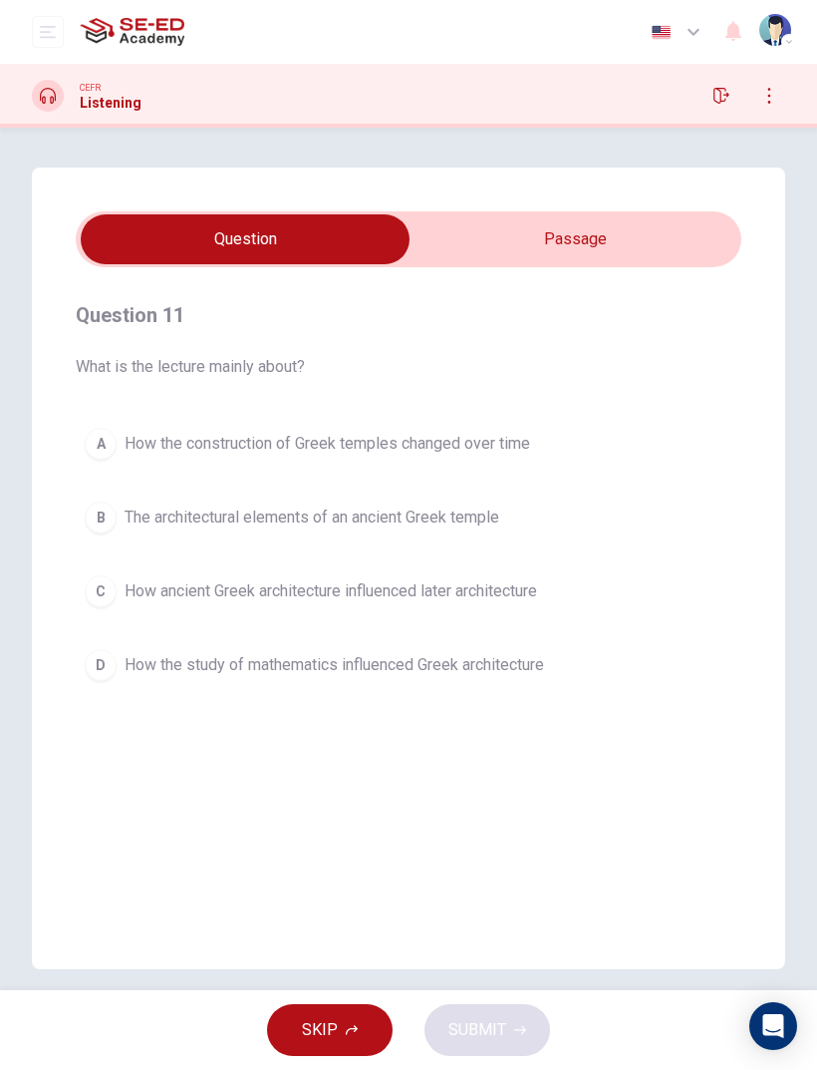
click at [633, 238] on input "checkbox" at bounding box center [245, 239] width 999 height 50
checkbox input "true"
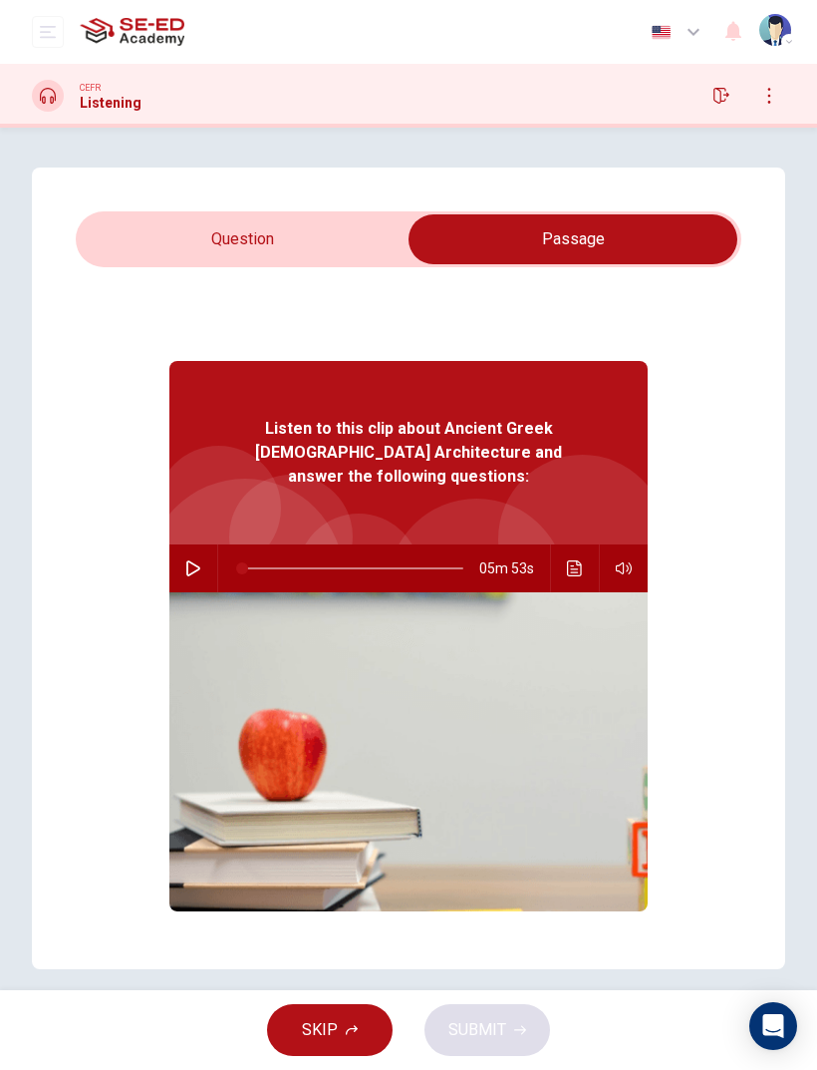
click at [725, 80] on button "button" at bounding box center [722, 96] width 32 height 32
